Goal: Task Accomplishment & Management: Manage account settings

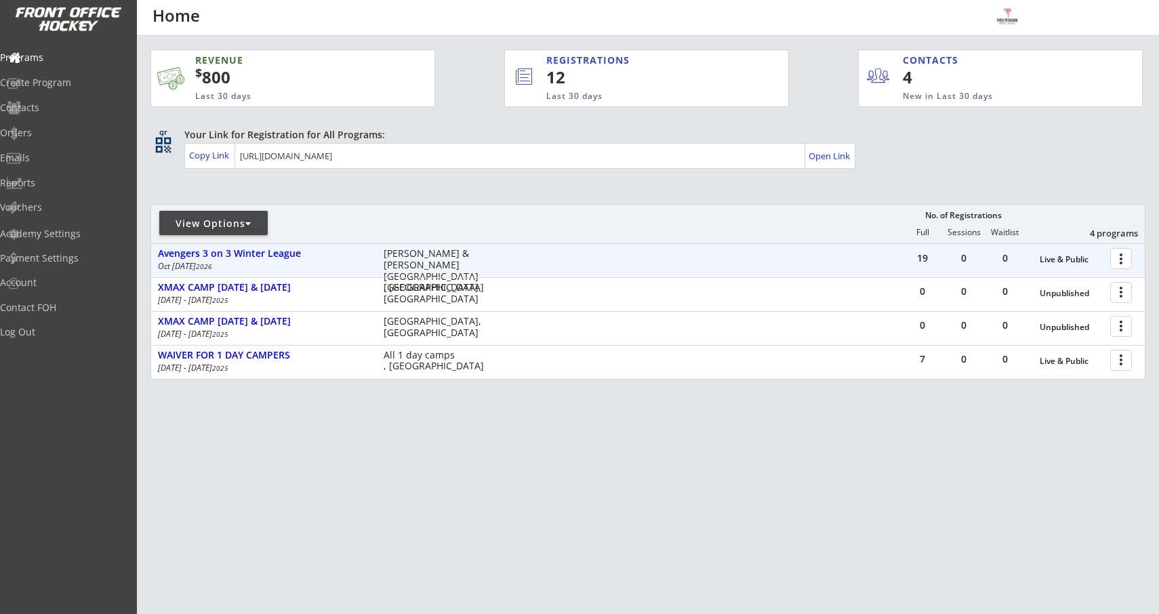
click at [1120, 264] on div at bounding box center [1124, 258] width 24 height 24
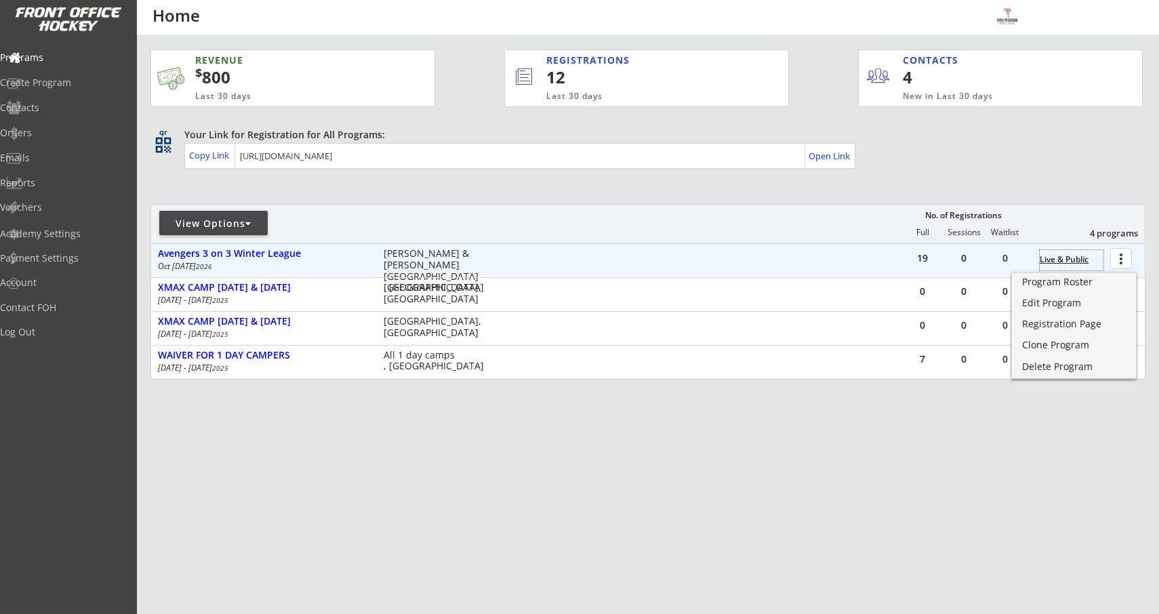
click at [1057, 255] on div "Live & Public" at bounding box center [1072, 259] width 64 height 9
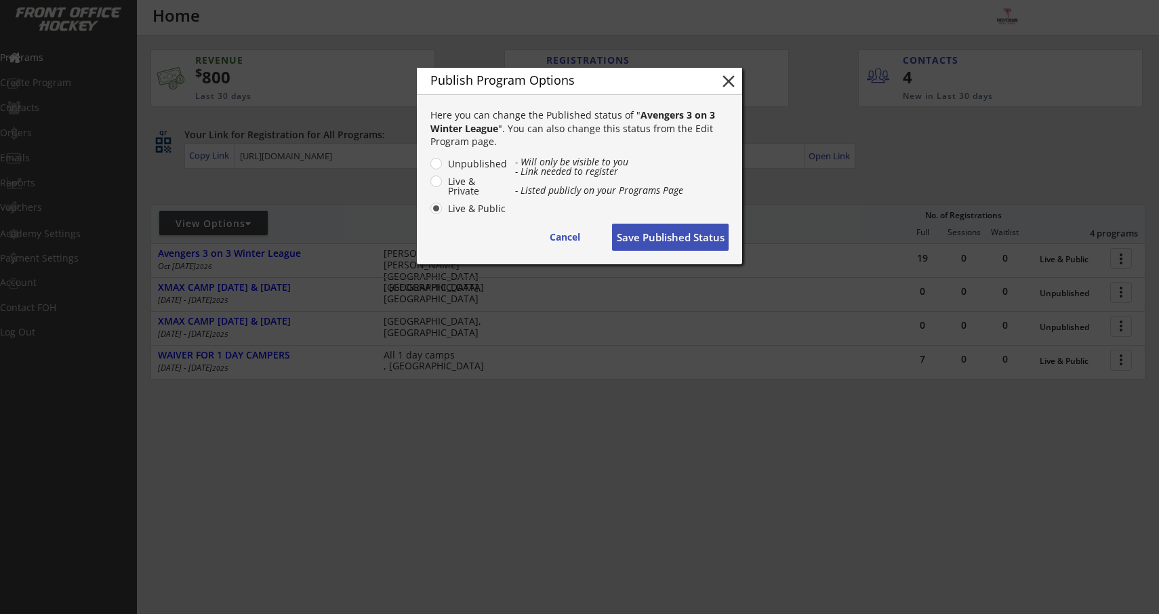
click at [444, 161] on label "Unpublished" at bounding box center [476, 163] width 64 height 9
click at [429, 161] on input "Unpublished" at bounding box center [424, 163] width 9 height 9
radio input "true"
click at [630, 243] on button "Save Published Status" at bounding box center [670, 237] width 117 height 27
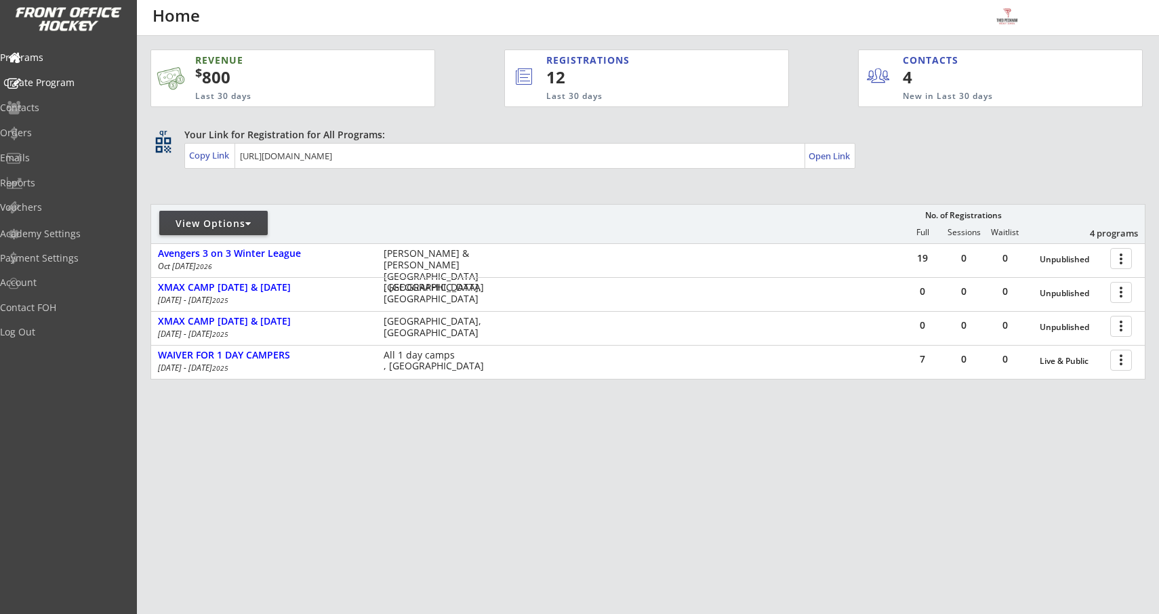
click at [53, 80] on div "Create Program" at bounding box center [64, 82] width 122 height 9
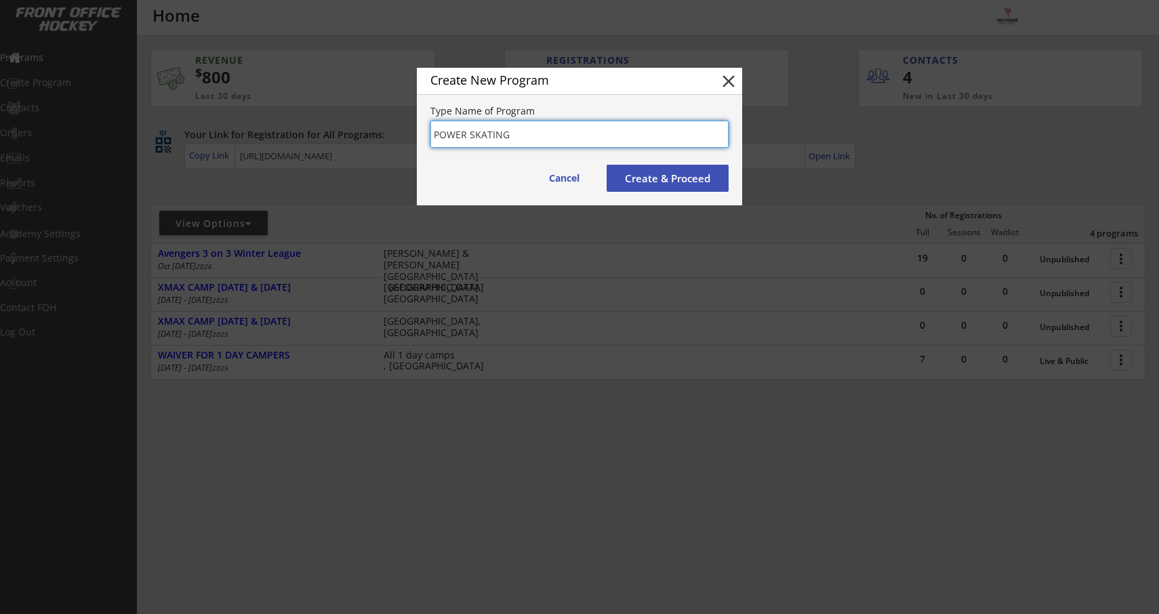
type input "POWER SKATING"
click at [643, 179] on button "Create & Proceed" at bounding box center [668, 178] width 122 height 27
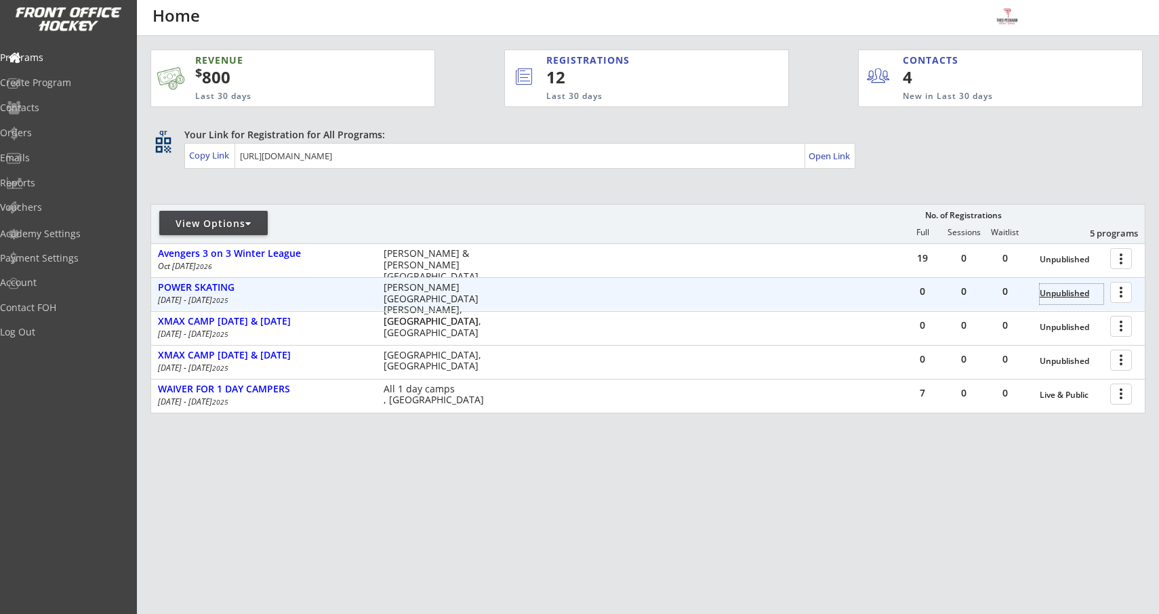
click at [1065, 292] on div "Unpublished" at bounding box center [1072, 293] width 64 height 9
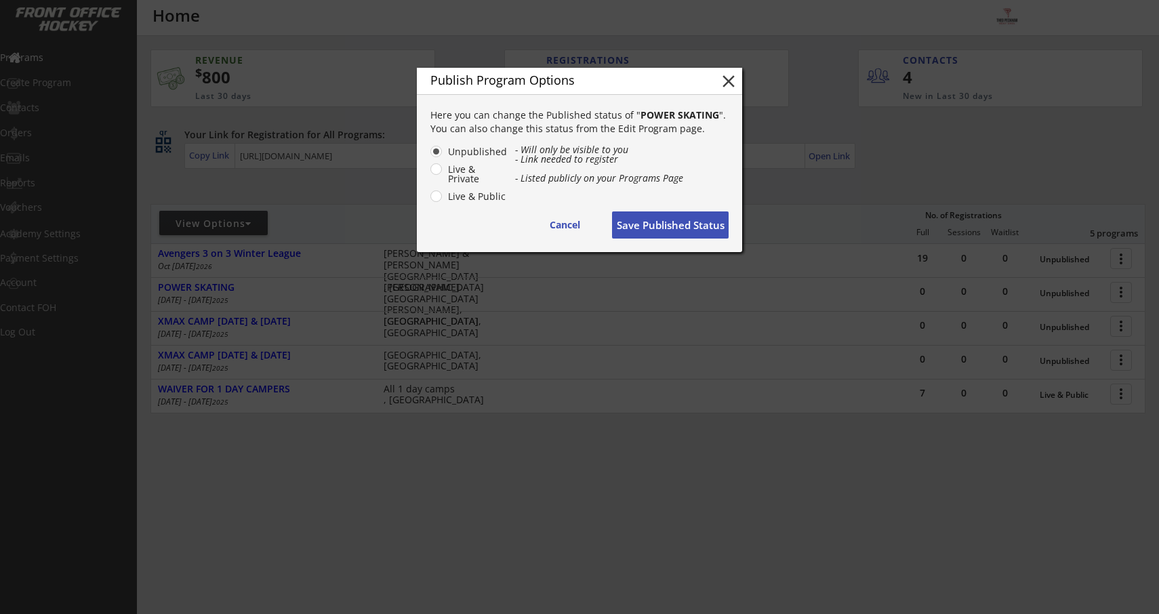
click at [444, 197] on label "Live & Public" at bounding box center [476, 196] width 64 height 9
click at [429, 156] on input "Live & Public" at bounding box center [424, 151] width 9 height 9
radio input "true"
click at [639, 223] on button "Save Published Status" at bounding box center [670, 224] width 117 height 27
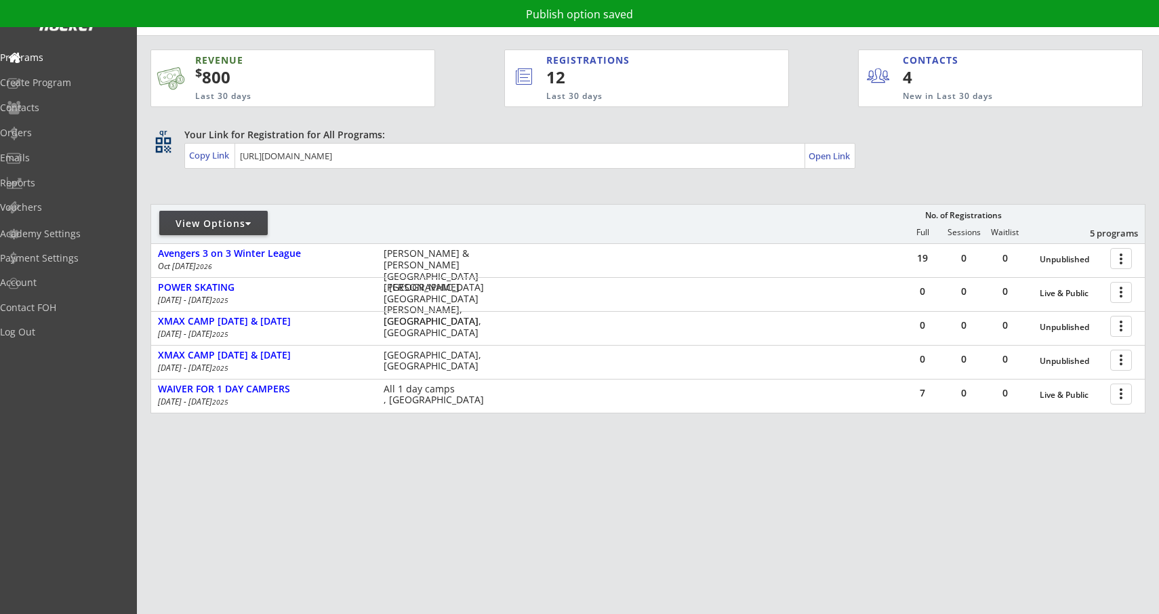
click at [639, 223] on div "View Options No. of Registrations Full Sessions Waitlist 5 programs" at bounding box center [647, 223] width 995 height 39
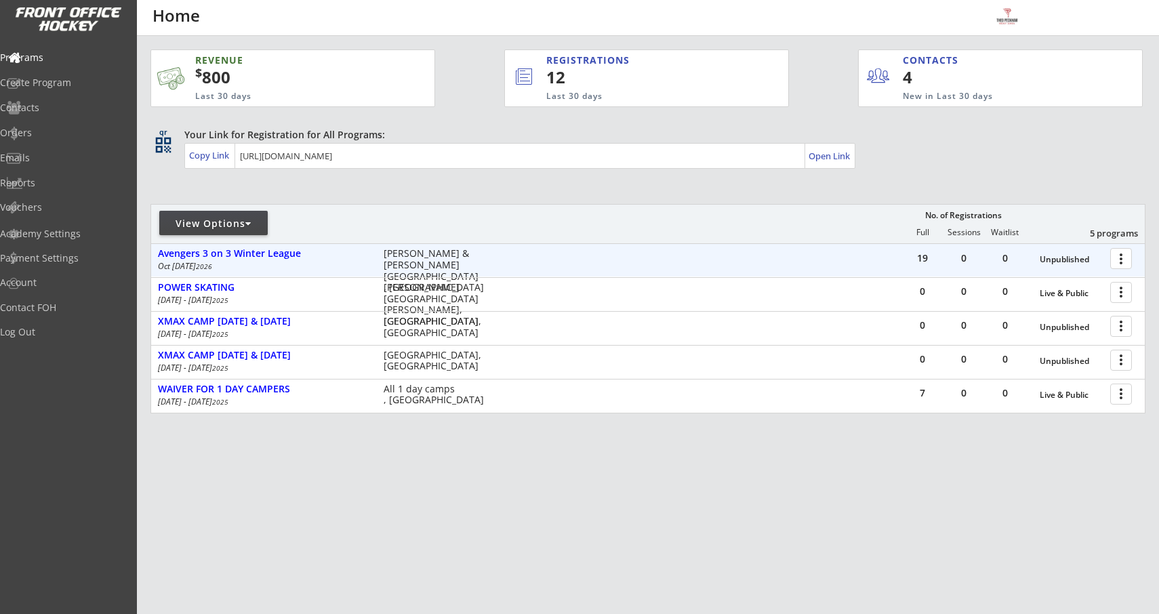
click at [1120, 257] on div at bounding box center [1124, 258] width 24 height 24
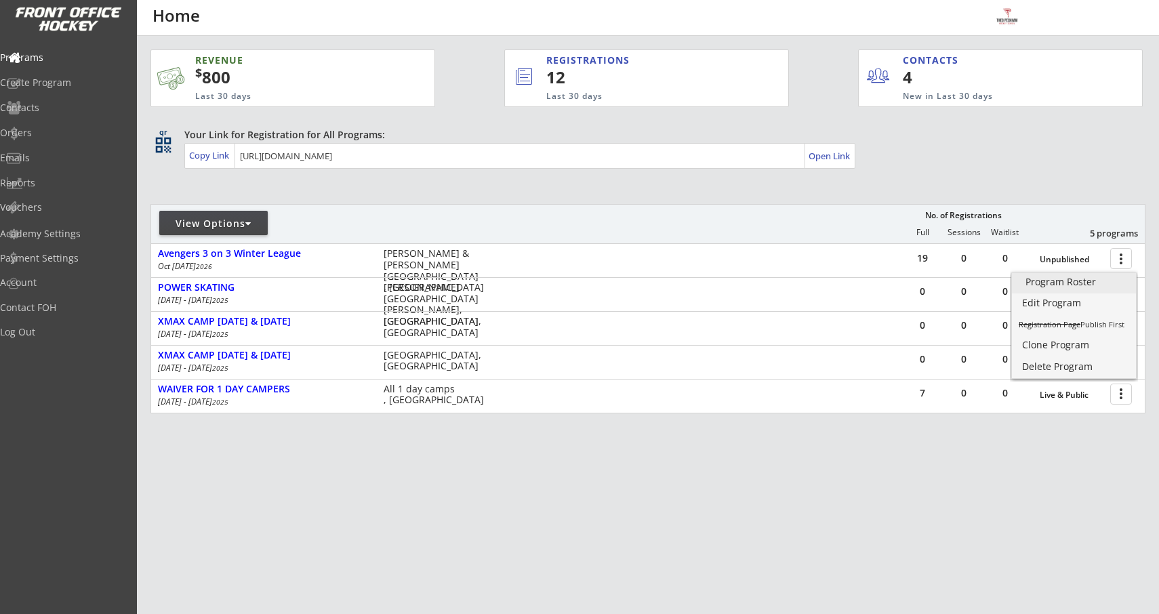
click at [1052, 279] on div "Program Roster" at bounding box center [1074, 281] width 97 height 9
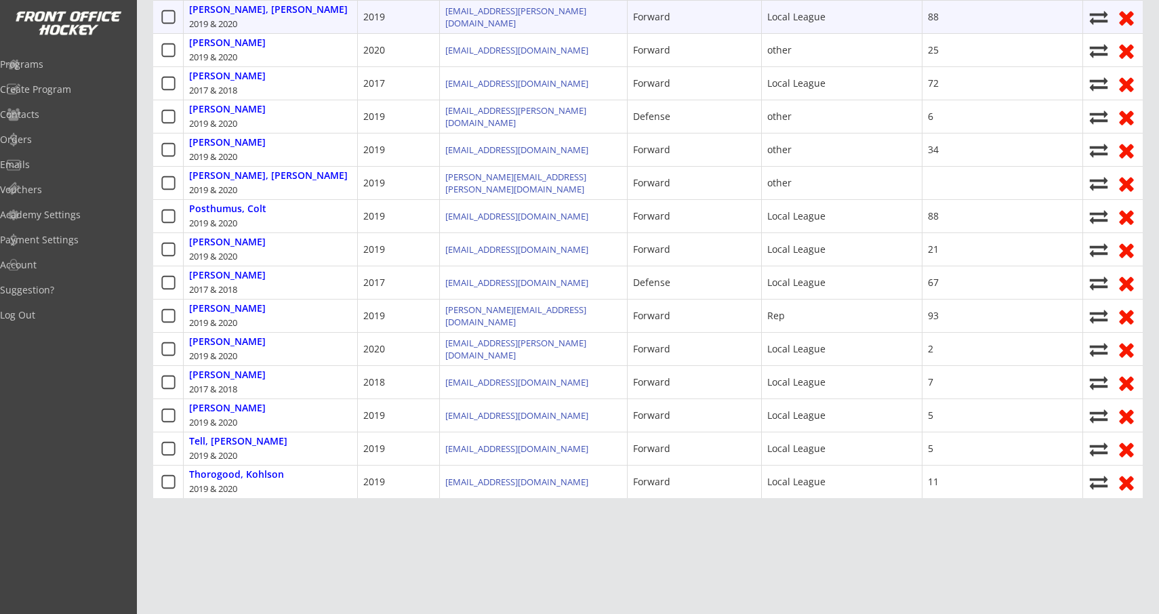
scroll to position [400, 0]
